Goal: Information Seeking & Learning: Learn about a topic

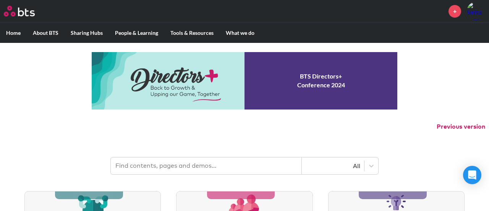
click at [174, 166] on input "text" at bounding box center [206, 165] width 191 height 17
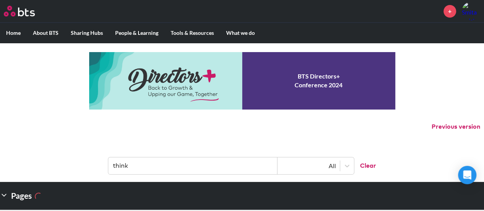
click at [135, 168] on input "think" at bounding box center [192, 165] width 169 height 17
type input "t"
type input "like"
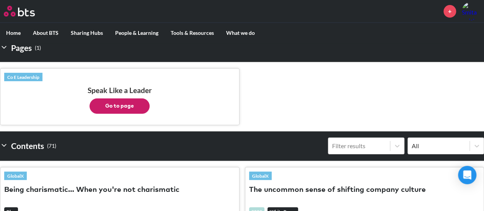
scroll to position [145, 0]
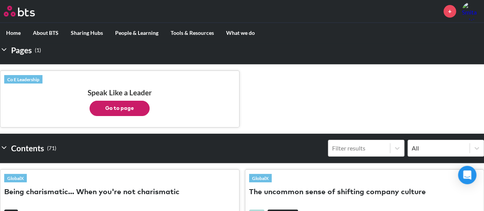
click at [114, 106] on button "Go to page" at bounding box center [119, 108] width 60 height 15
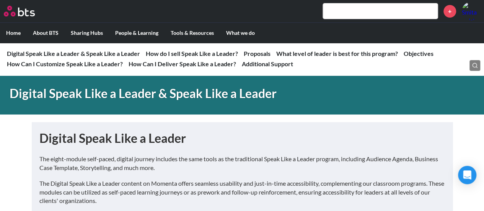
click at [14, 34] on label "Home" at bounding box center [13, 33] width 27 height 20
click at [0, 0] on input "Home" at bounding box center [0, 0] width 0 height 0
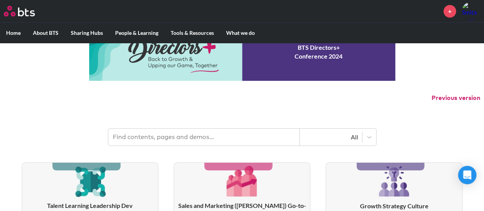
scroll to position [20, 0]
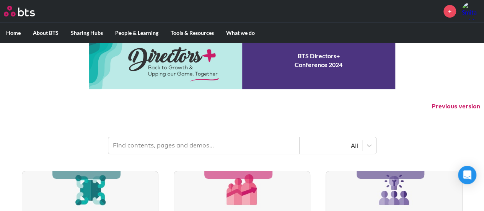
click at [162, 144] on input "text" at bounding box center [203, 145] width 191 height 17
type input "think"
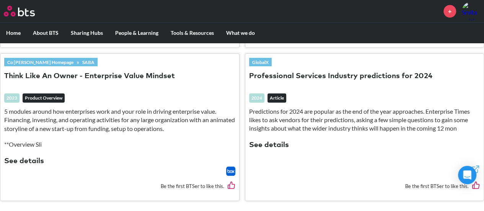
scroll to position [1435, 0]
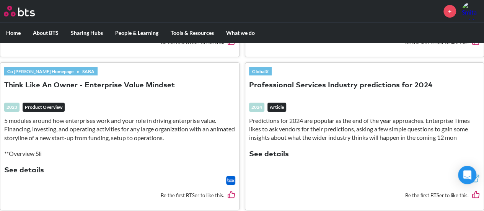
click at [40, 102] on em "Product Overview" at bounding box center [44, 106] width 42 height 9
click at [26, 165] on button "See details" at bounding box center [24, 170] width 40 height 10
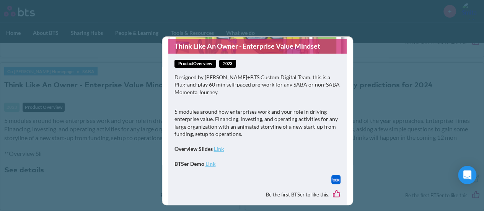
scroll to position [79, 0]
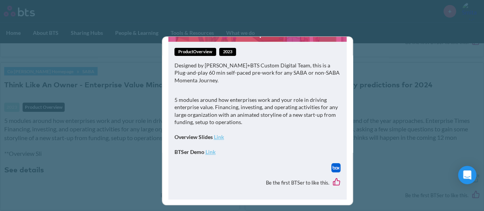
click at [208, 151] on strong "Link" at bounding box center [210, 151] width 10 height 6
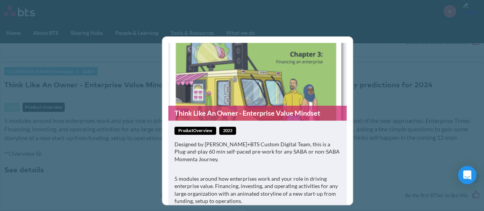
click at [413, 68] on div "Think Like An Owner - Enterprise Value Mindset productOverview 2023 Designed by…" at bounding box center [242, 105] width 484 height 211
click at [219, 62] on figure "Think Like An Owner - Enterprise Value Mindset" at bounding box center [257, 82] width 178 height 78
click at [69, 104] on div "Think Like An Owner - Enterprise Value Mindset productOverview 2023 Designed by…" at bounding box center [242, 105] width 484 height 211
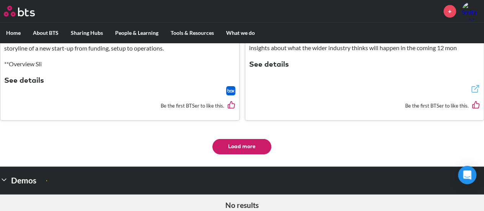
scroll to position [1540, 0]
